Goal: Task Accomplishment & Management: Use online tool/utility

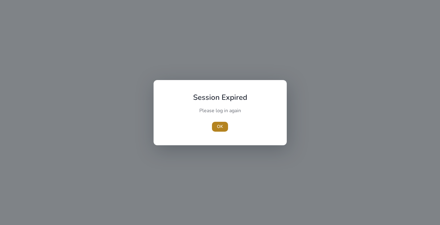
click at [220, 126] on span "OK" at bounding box center [220, 126] width 6 height 6
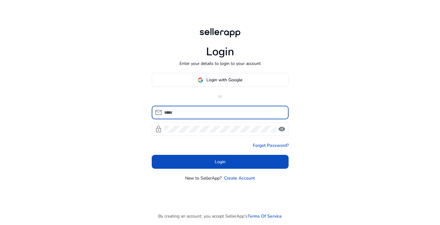
type input "**********"
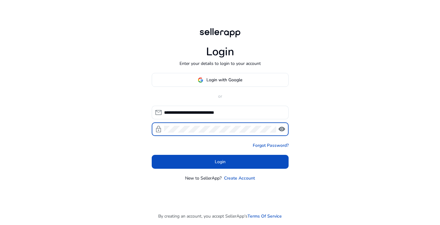
click at [220, 162] on button "Login" at bounding box center [220, 162] width 137 height 14
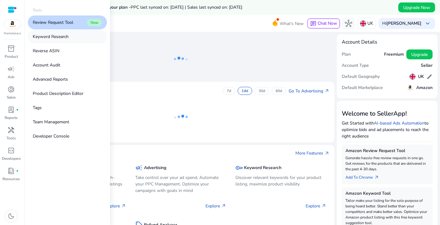
click at [61, 36] on p "Keyword Research" at bounding box center [51, 36] width 36 height 6
